Goal: Information Seeking & Learning: Learn about a topic

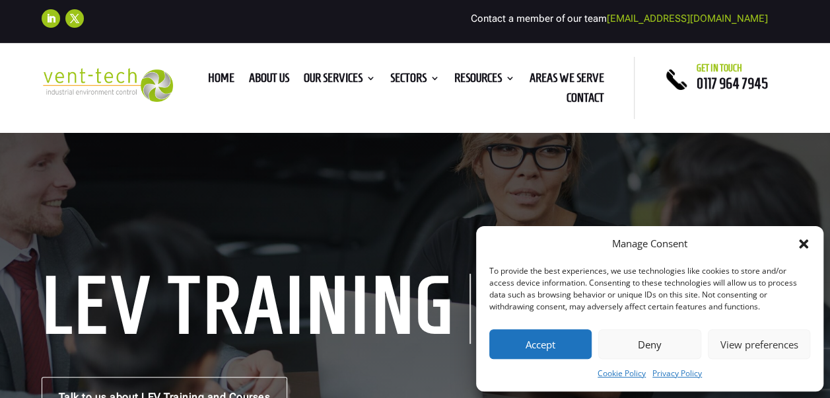
click at [809, 247] on div "Manage Consent To provide the best experiences, we use technologies like cookie…" at bounding box center [650, 308] width 348 height 165
click at [808, 246] on icon "Close dialog" at bounding box center [803, 243] width 13 height 13
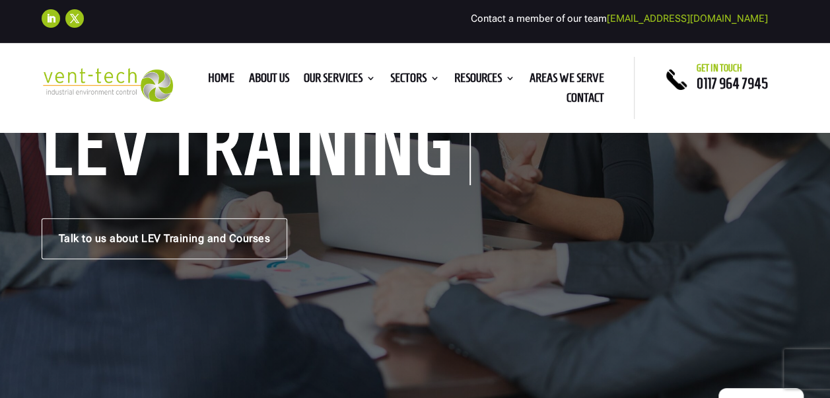
scroll to position [175, 0]
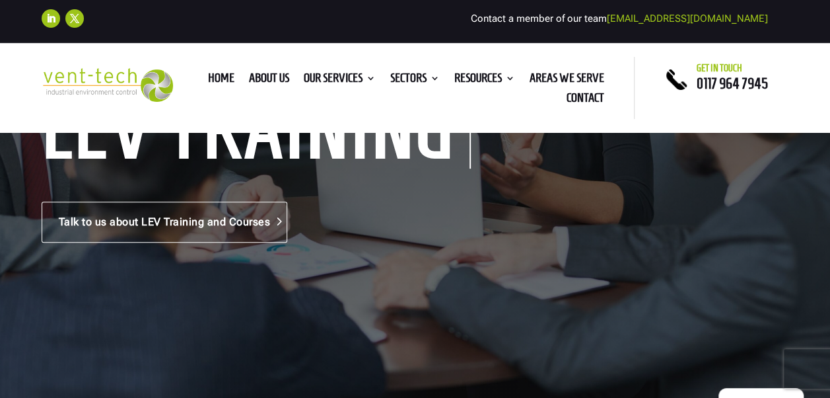
click at [259, 228] on link "Talk to us about LEV Training and Courses" at bounding box center [165, 222] width 246 height 41
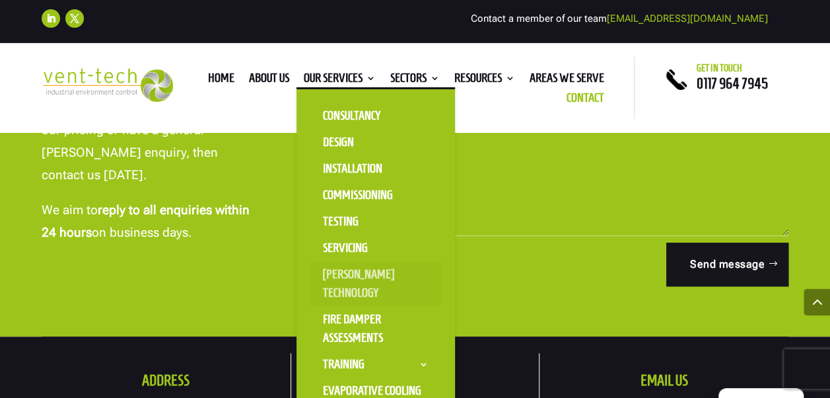
scroll to position [533, 0]
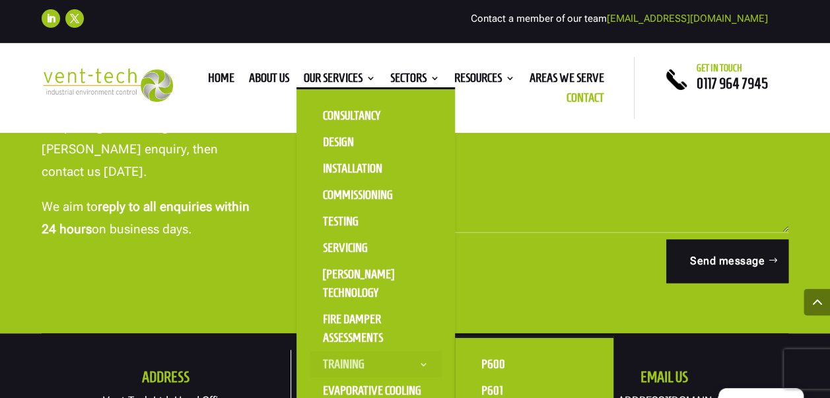
click at [358, 359] on link "Training" at bounding box center [376, 364] width 132 height 26
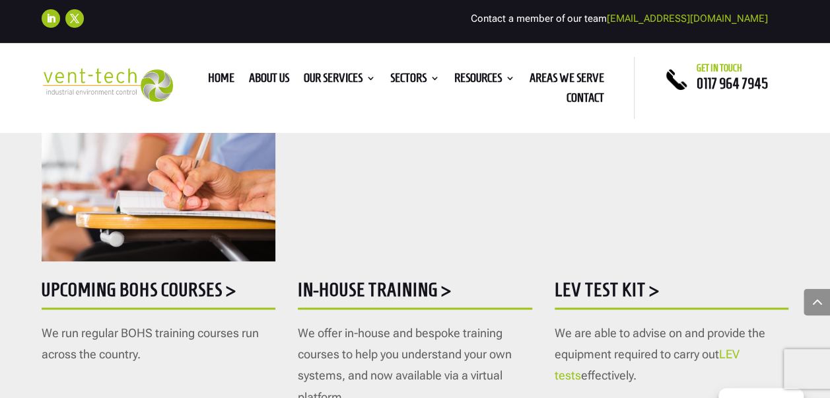
scroll to position [723, 0]
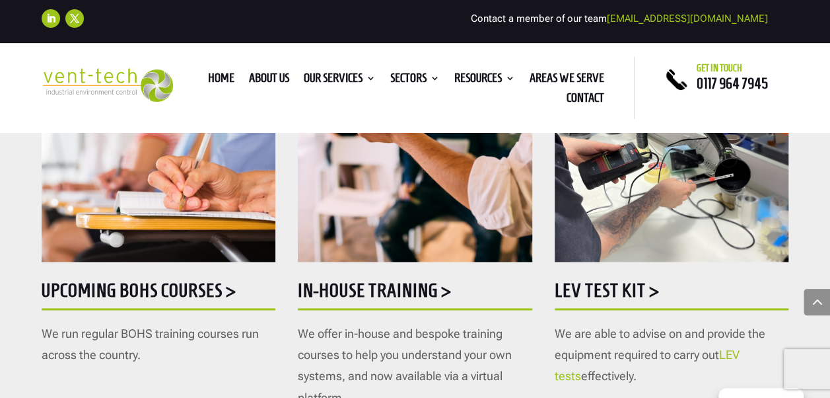
click at [165, 281] on h5 "Upcoming BOHS courses >" at bounding box center [159, 294] width 234 height 26
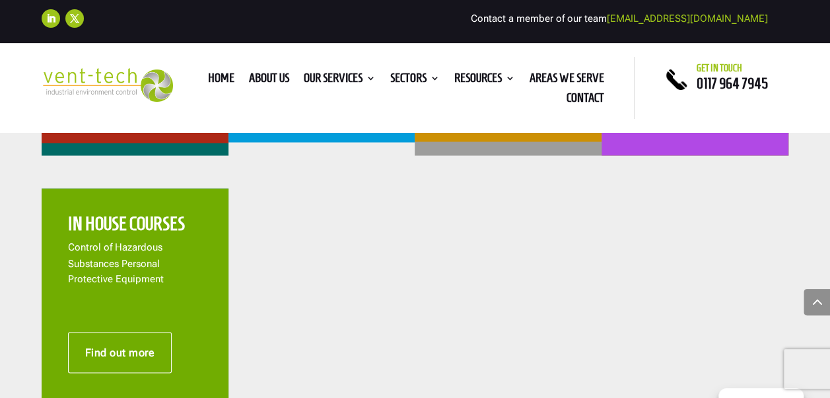
scroll to position [986, 0]
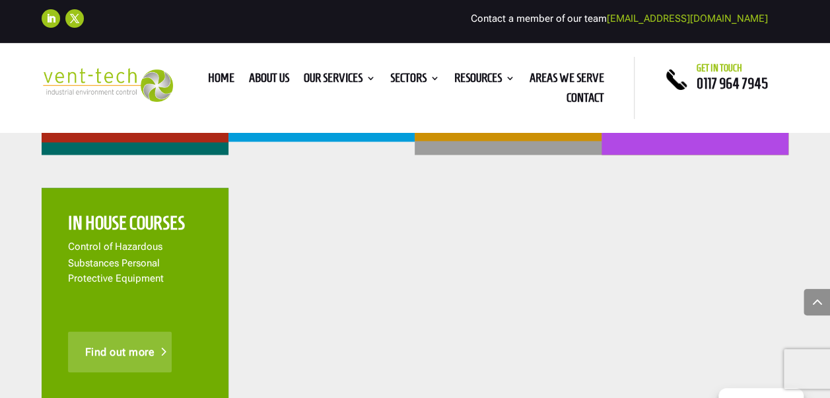
click at [137, 341] on link "Find out more" at bounding box center [120, 351] width 104 height 41
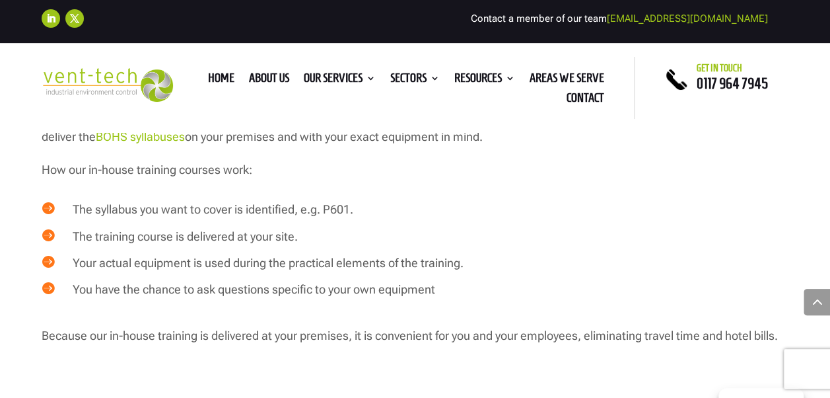
scroll to position [742, 0]
